Goal: Task Accomplishment & Management: Complete application form

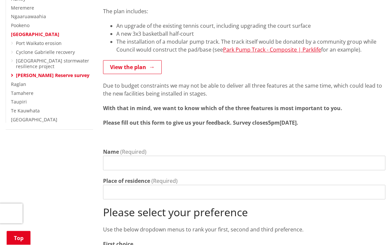
click at [113, 156] on input "Name" at bounding box center [244, 163] width 282 height 15
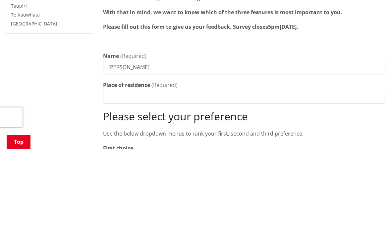
type input "[PERSON_NAME]"
click at [119, 185] on input "Place of residence" at bounding box center [244, 192] width 282 height 15
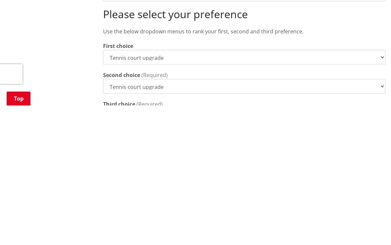
scroll to position [231, 0]
type input "[STREET_ADDRESS]"
click at [377, 218] on select "Tennis court upgrade New 3x3 basketball half-court Modular pump track" at bounding box center [244, 225] width 282 height 15
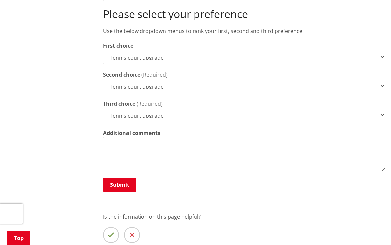
select select "New 3x3 basketball half-court"
click at [378, 108] on select "Tennis court upgrade New 3x3 basketball half-court Modular pump track" at bounding box center [244, 115] width 282 height 15
select select "Modular pump track"
click at [115, 137] on textarea "Additional comments" at bounding box center [244, 154] width 282 height 34
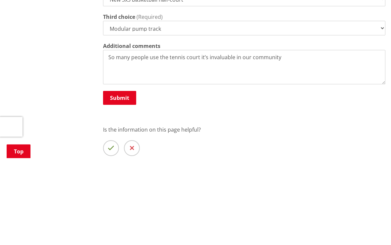
type textarea "So many people use the tennis court it’s invaluable in our community."
click at [119, 178] on button "Submit" at bounding box center [119, 185] width 33 height 14
